Goal: Register for event/course

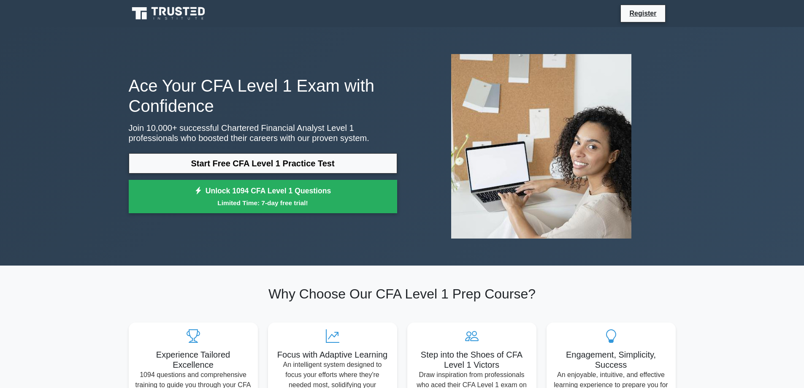
click at [160, 158] on link "Start Free CFA Level 1 Practice Test" at bounding box center [263, 163] width 269 height 20
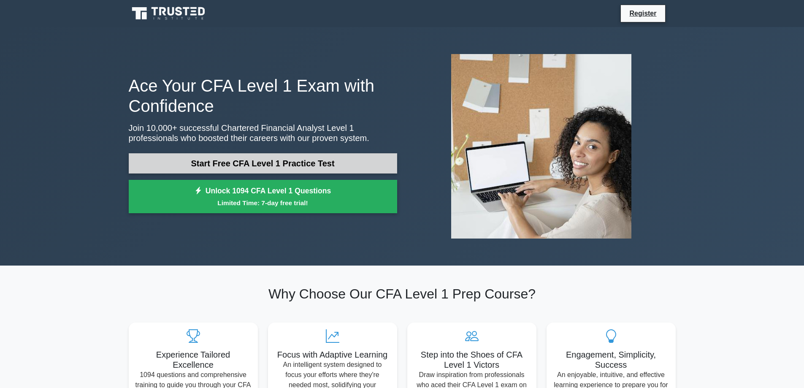
click at [189, 166] on link "Start Free CFA Level 1 Practice Test" at bounding box center [263, 163] width 269 height 20
click at [258, 172] on link "Start Free CFA Level 1 Practice Test" at bounding box center [263, 163] width 269 height 20
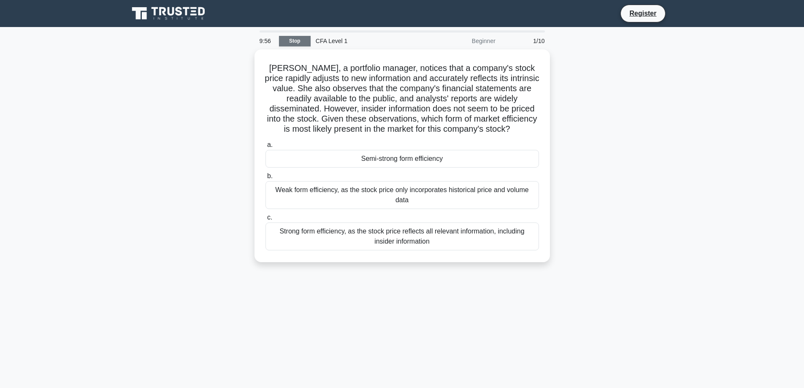
click at [286, 42] on link "Stop" at bounding box center [295, 41] width 32 height 11
